Goal: Task Accomplishment & Management: Complete application form

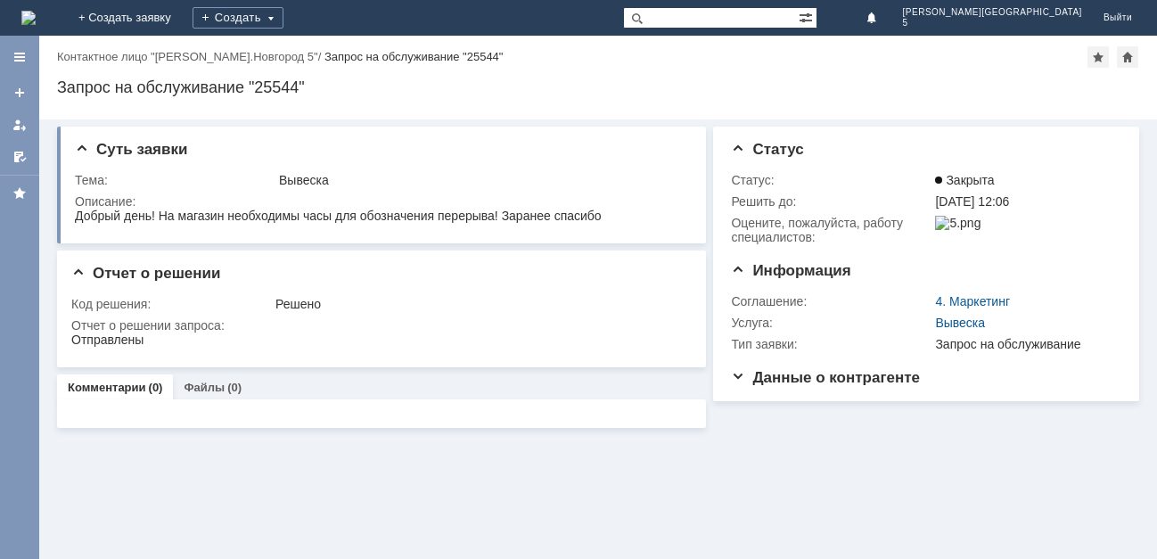
click at [36, 14] on img at bounding box center [28, 18] width 14 height 14
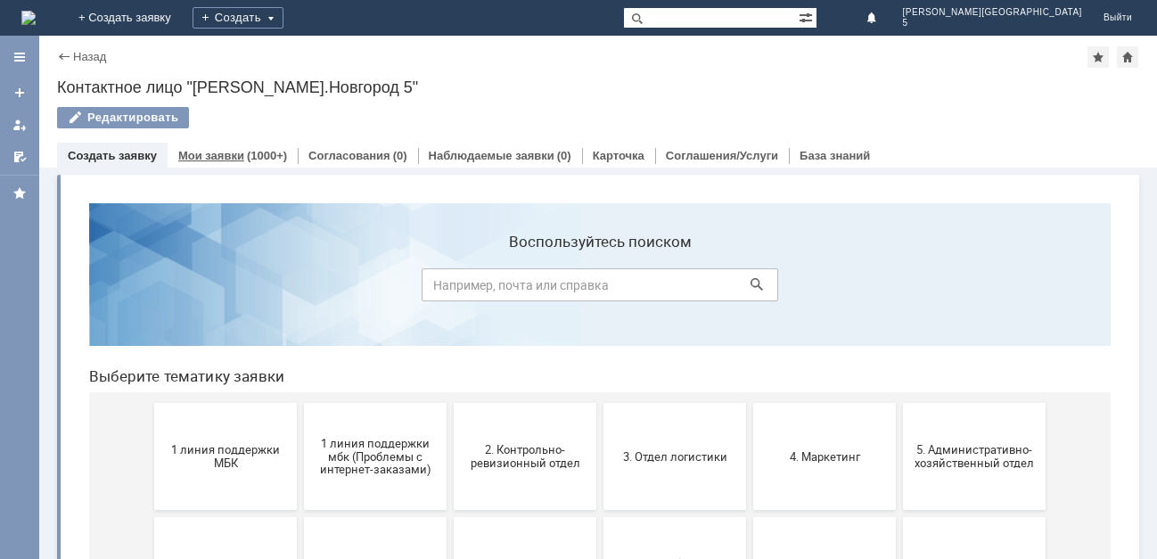
click at [215, 159] on link "Мои заявки" at bounding box center [211, 155] width 66 height 13
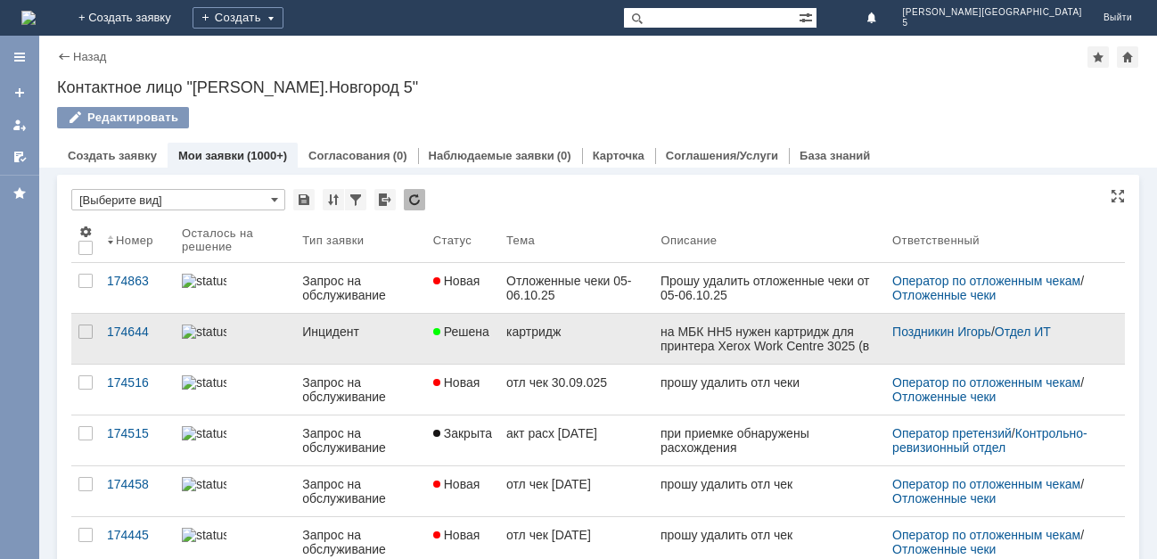
click at [541, 327] on div "картридж" at bounding box center [576, 332] width 140 height 14
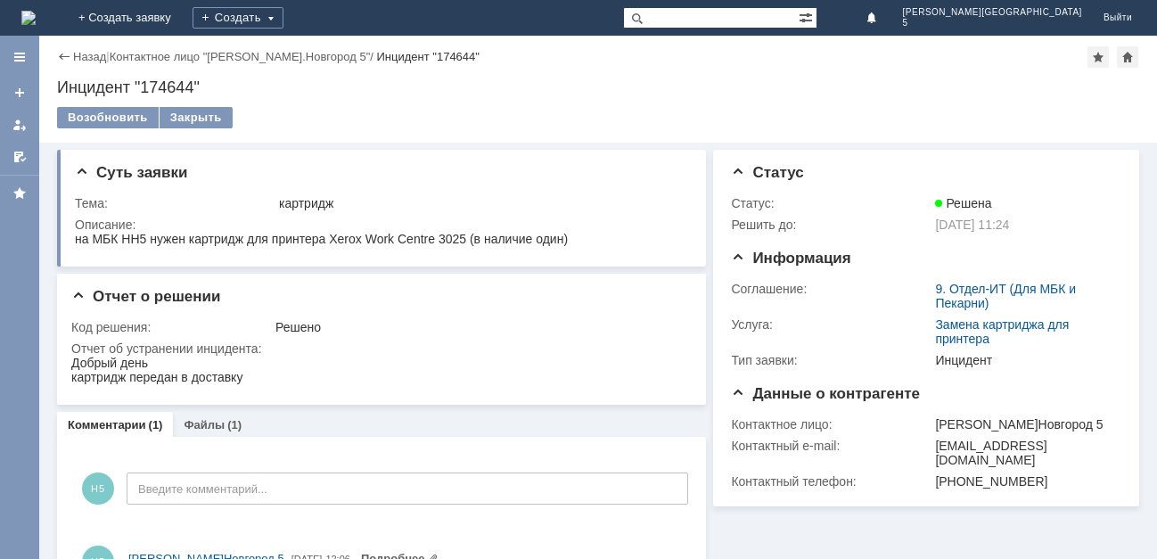
click at [36, 19] on img at bounding box center [28, 18] width 14 height 14
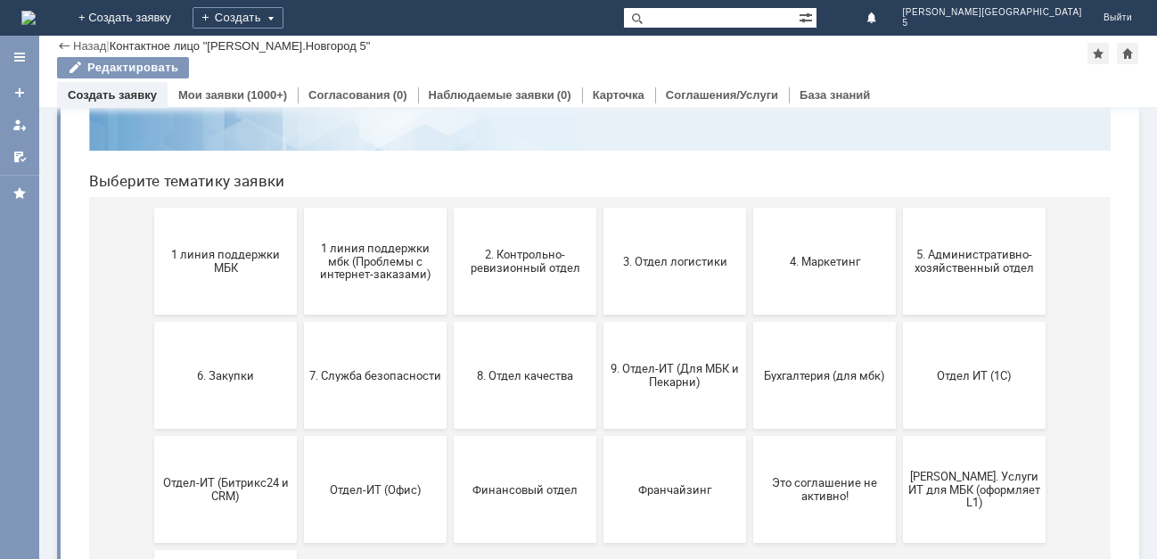
scroll to position [178, 0]
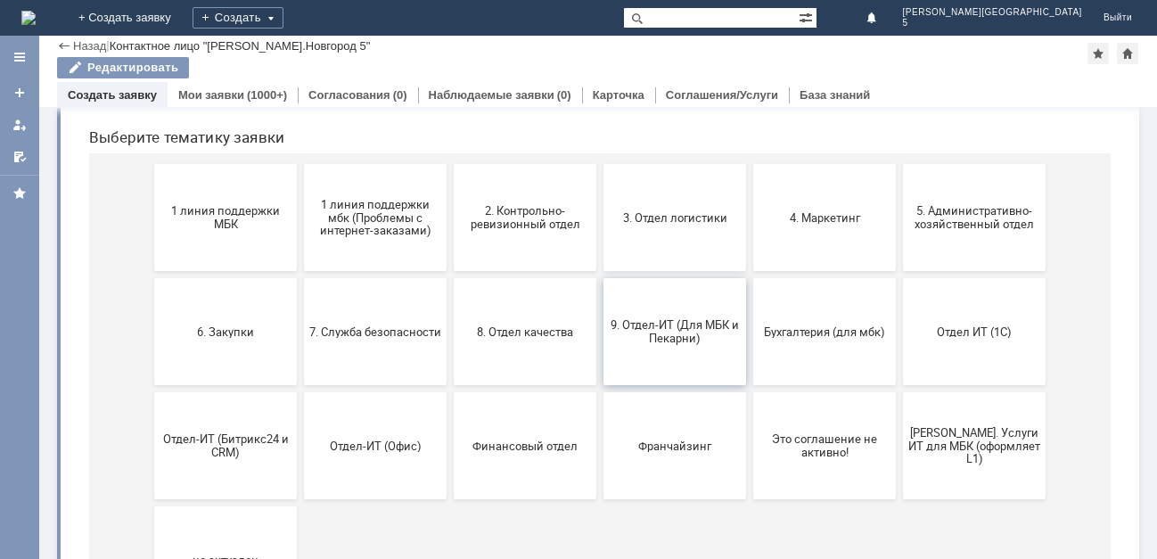
click at [678, 325] on span "9. Отдел-ИТ (Для МБК и Пекарни)" at bounding box center [675, 331] width 132 height 27
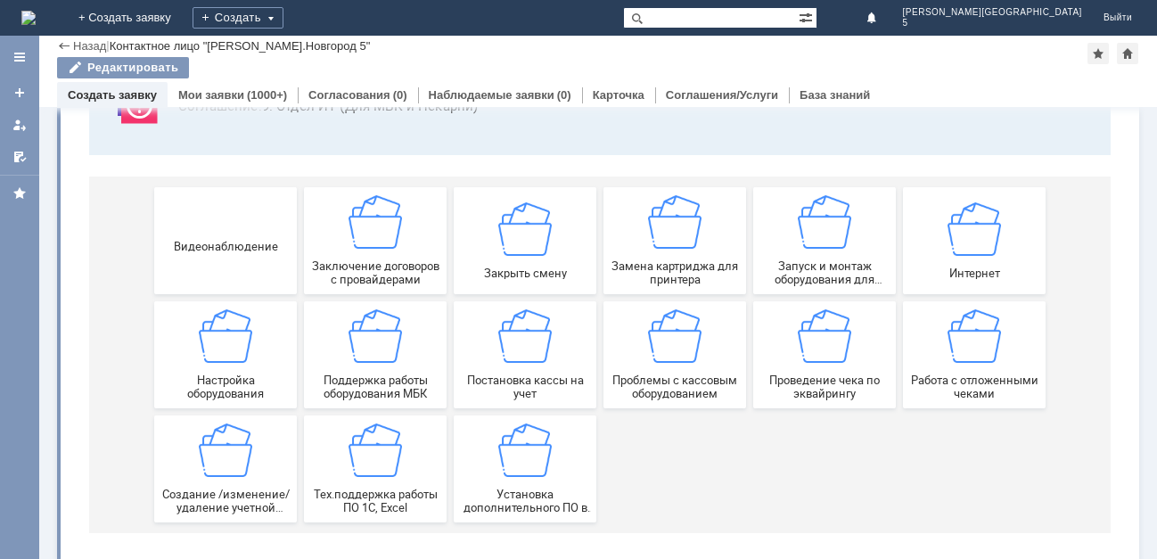
scroll to position [170, 0]
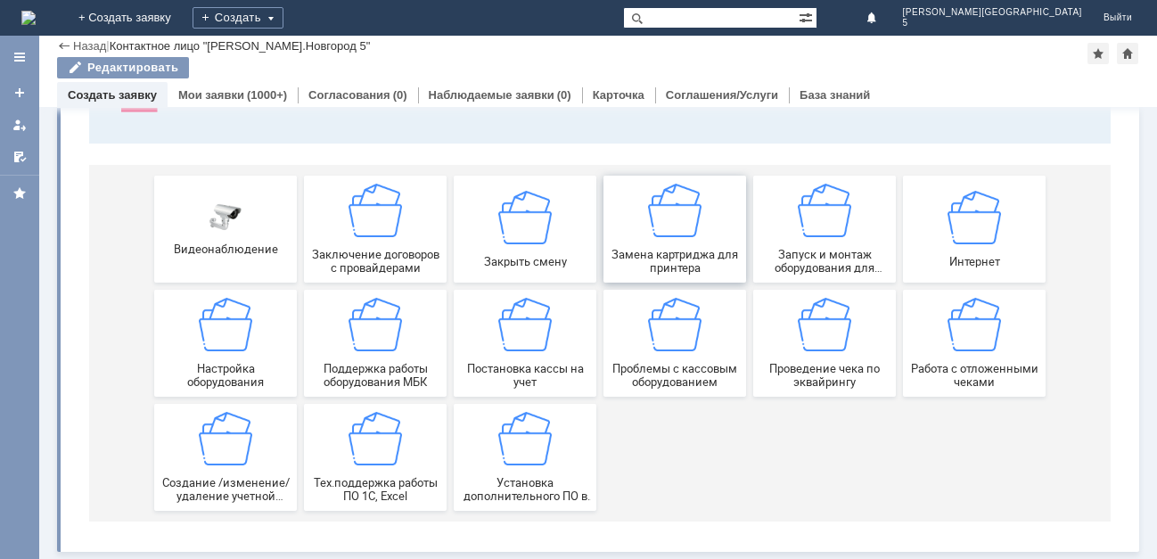
click at [665, 211] on img at bounding box center [674, 210] width 53 height 53
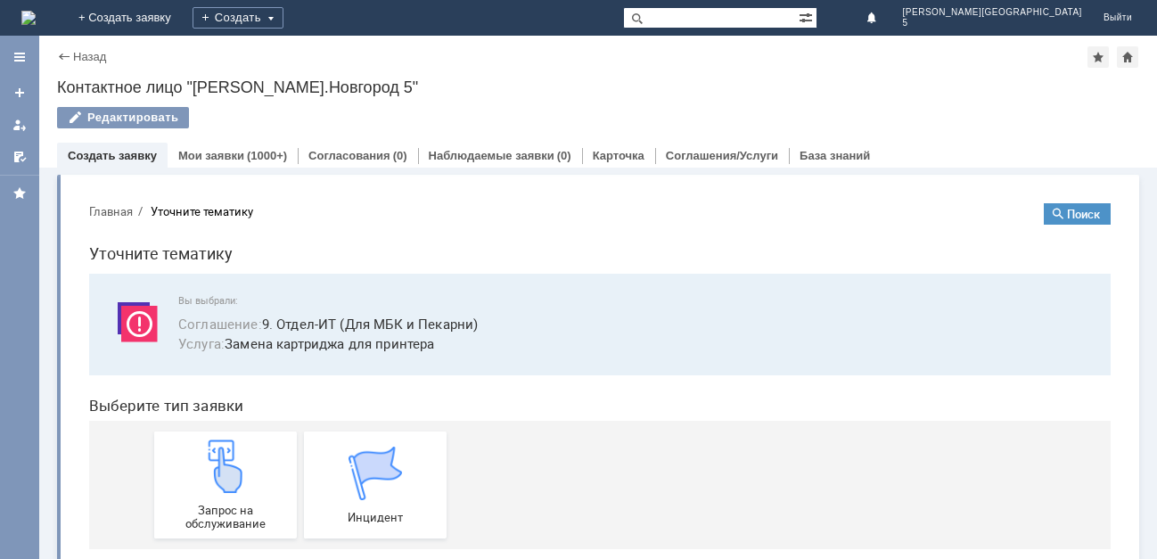
scroll to position [29, 0]
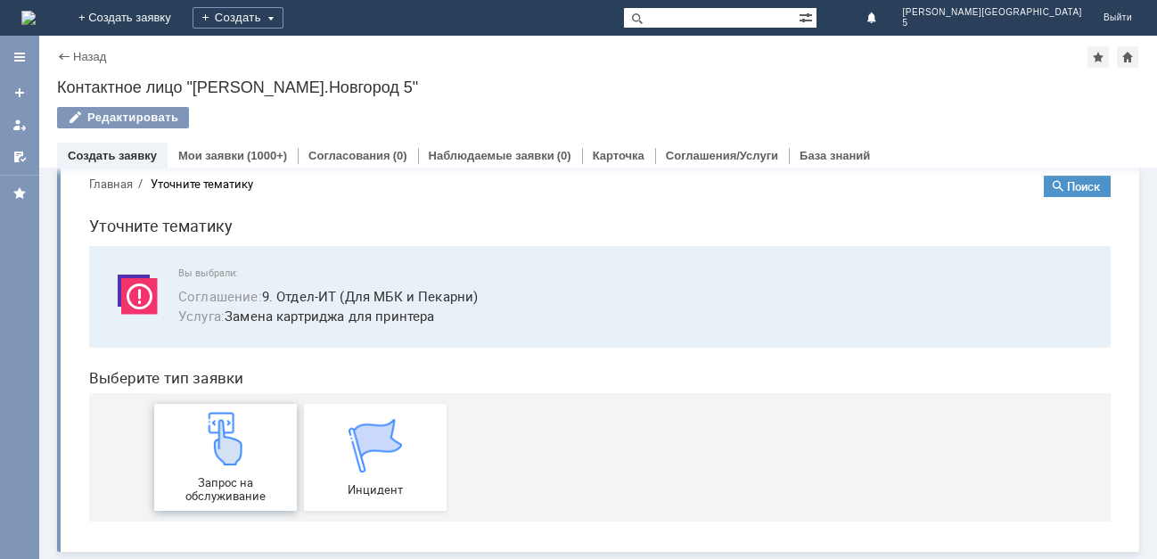
click at [218, 436] on img at bounding box center [225, 438] width 53 height 53
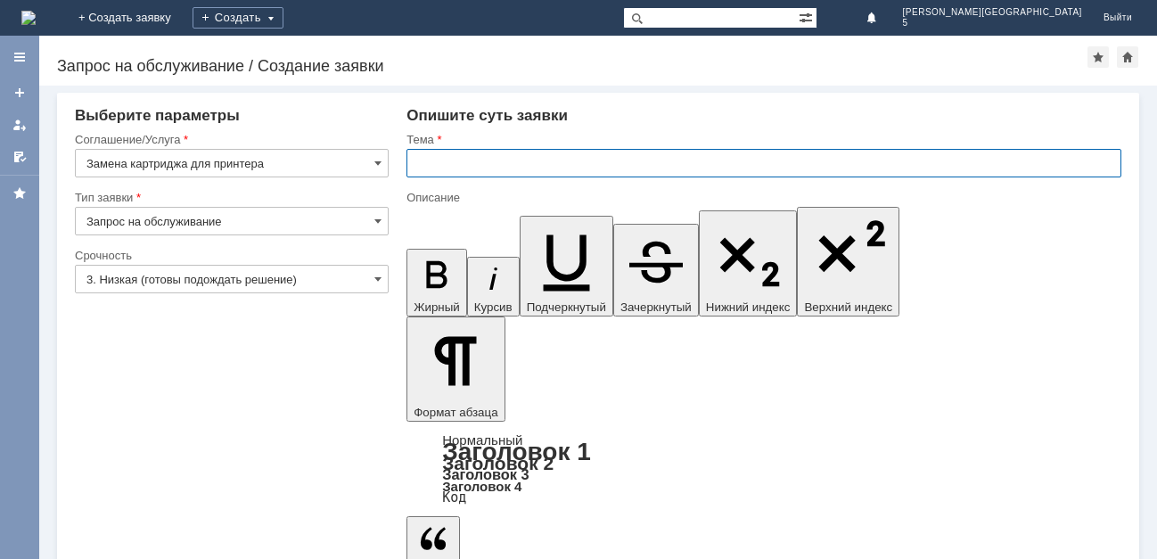
click at [439, 160] on input "text" at bounding box center [764, 163] width 715 height 29
type input "заправка картриджа"
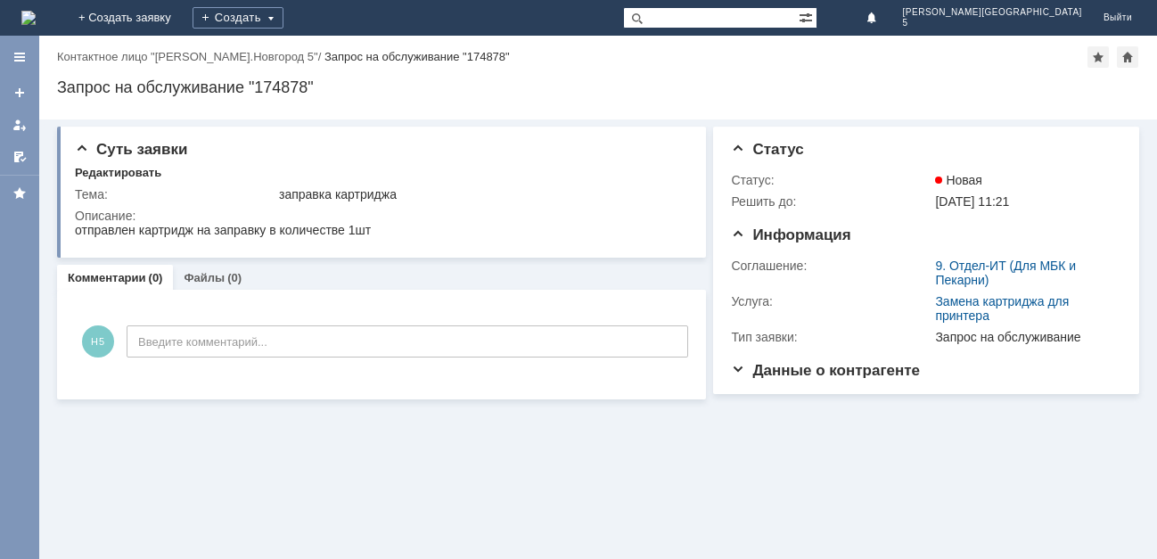
click at [36, 13] on img at bounding box center [28, 18] width 14 height 14
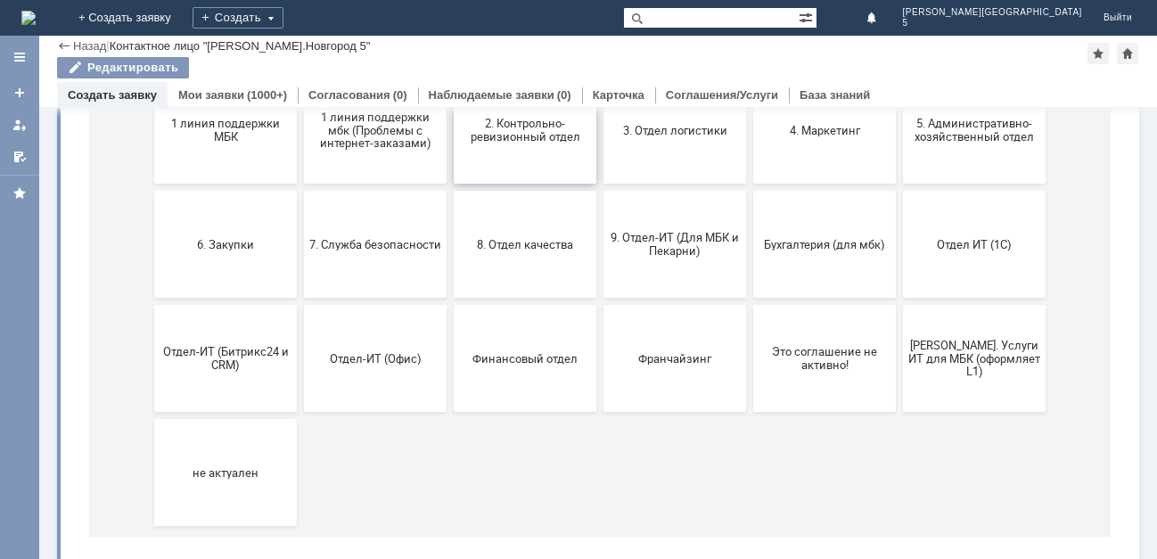
scroll to position [267, 0]
click at [700, 128] on span "3. Отдел логистики" at bounding box center [675, 127] width 132 height 13
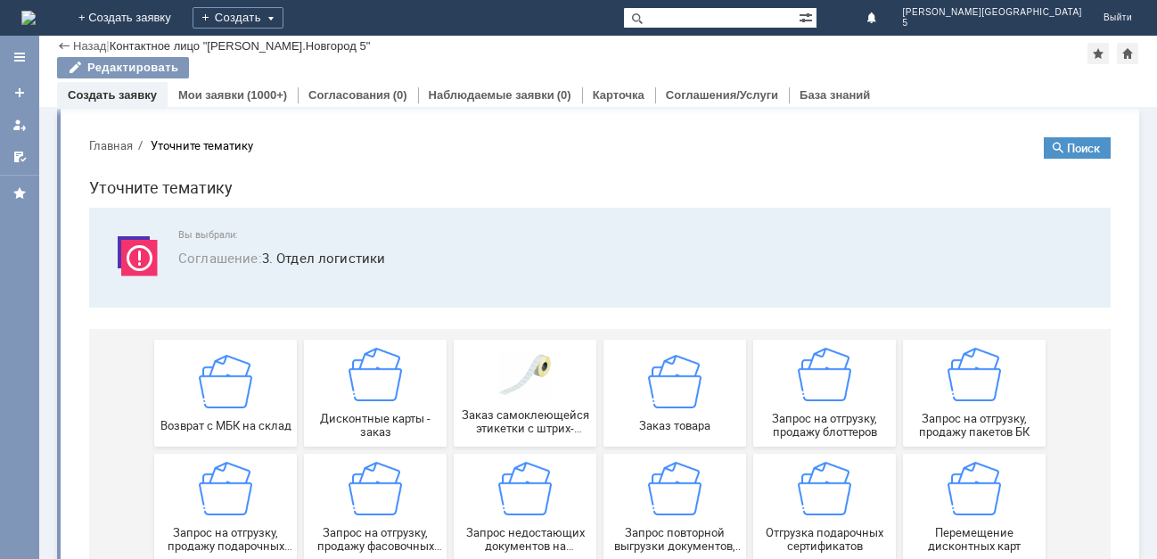
scroll to position [0, 0]
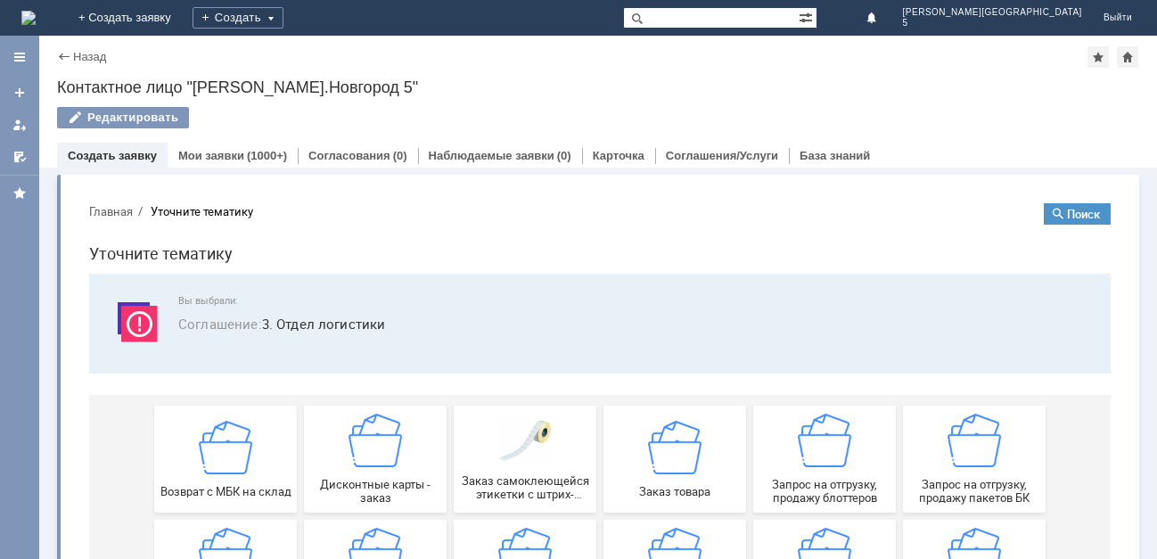
click at [36, 19] on img at bounding box center [28, 18] width 14 height 14
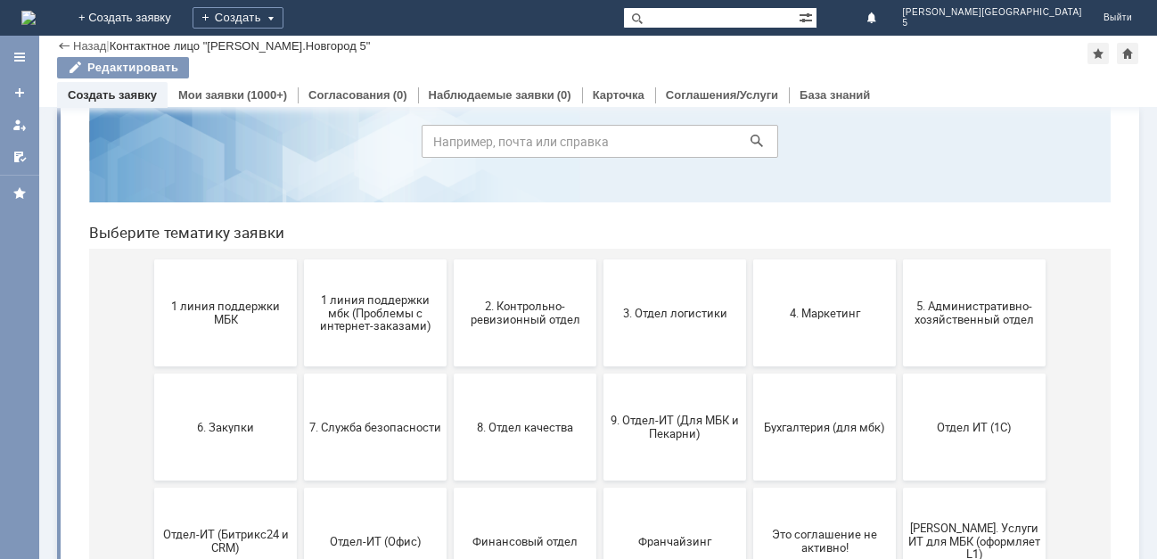
scroll to position [178, 0]
